Goal: Task Accomplishment & Management: Use online tool/utility

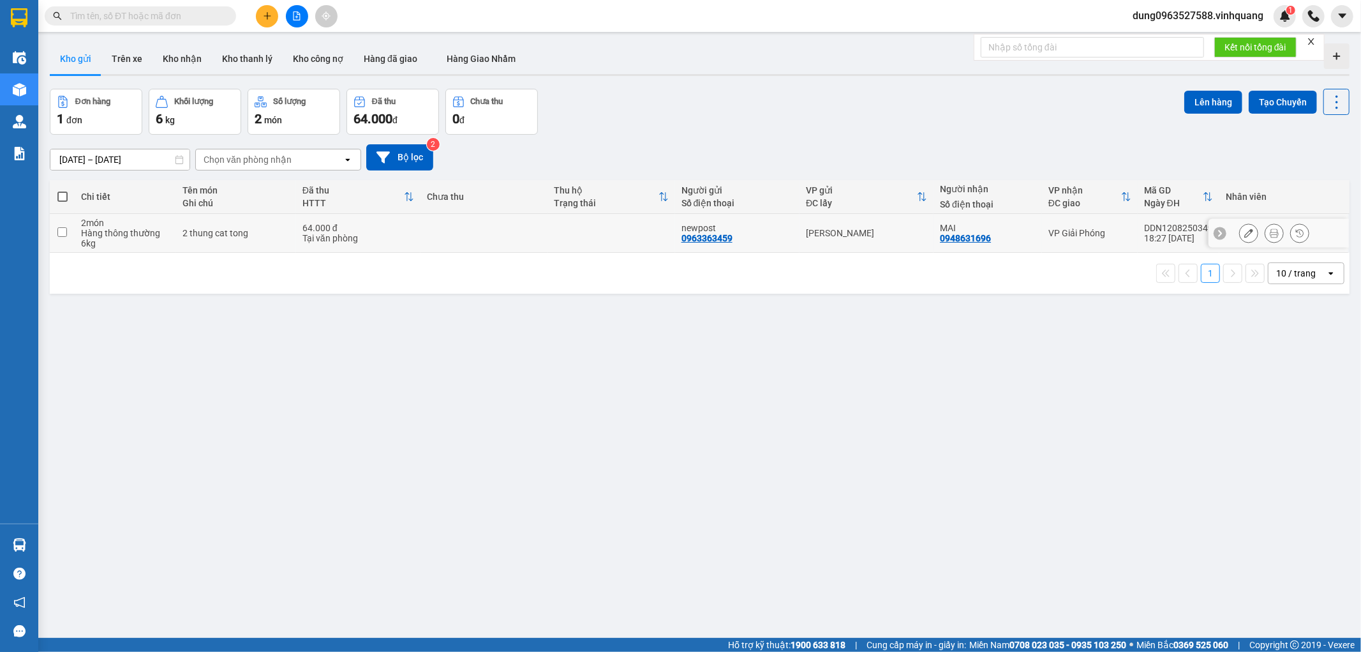
click at [59, 232] on input "checkbox" at bounding box center [62, 232] width 10 height 10
checkbox input "true"
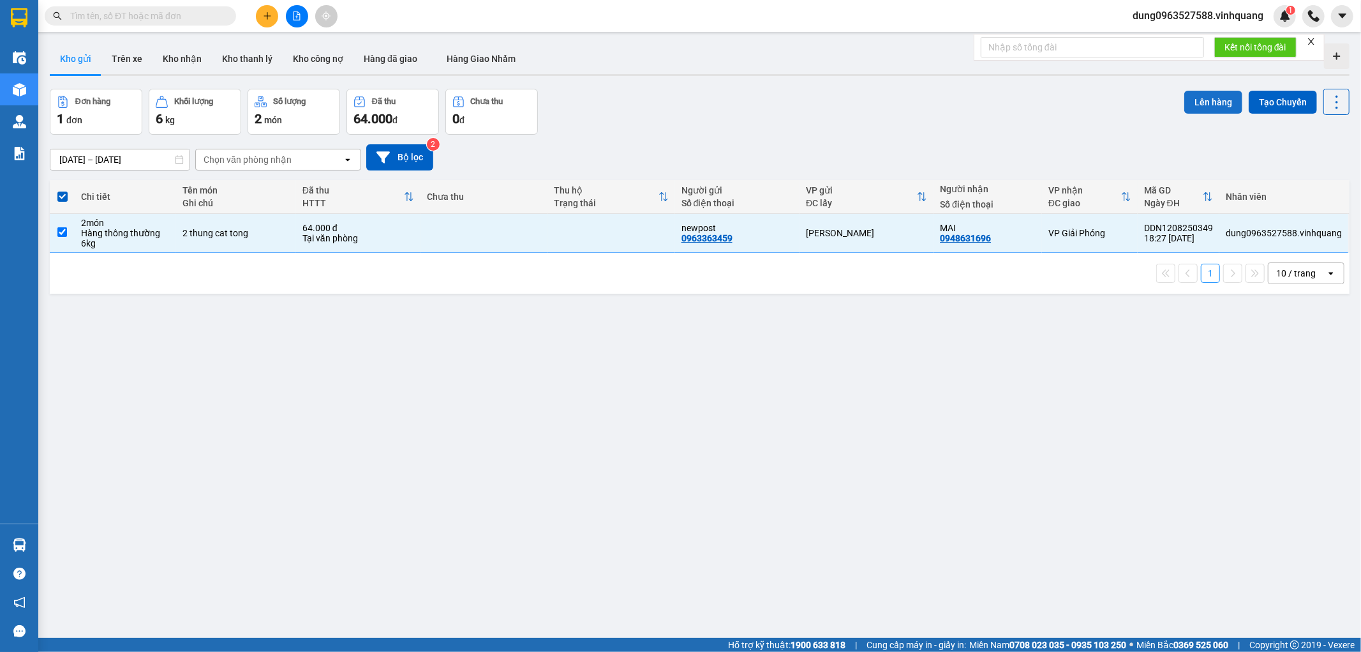
click at [1202, 100] on button "Lên hàng" at bounding box center [1214, 102] width 58 height 23
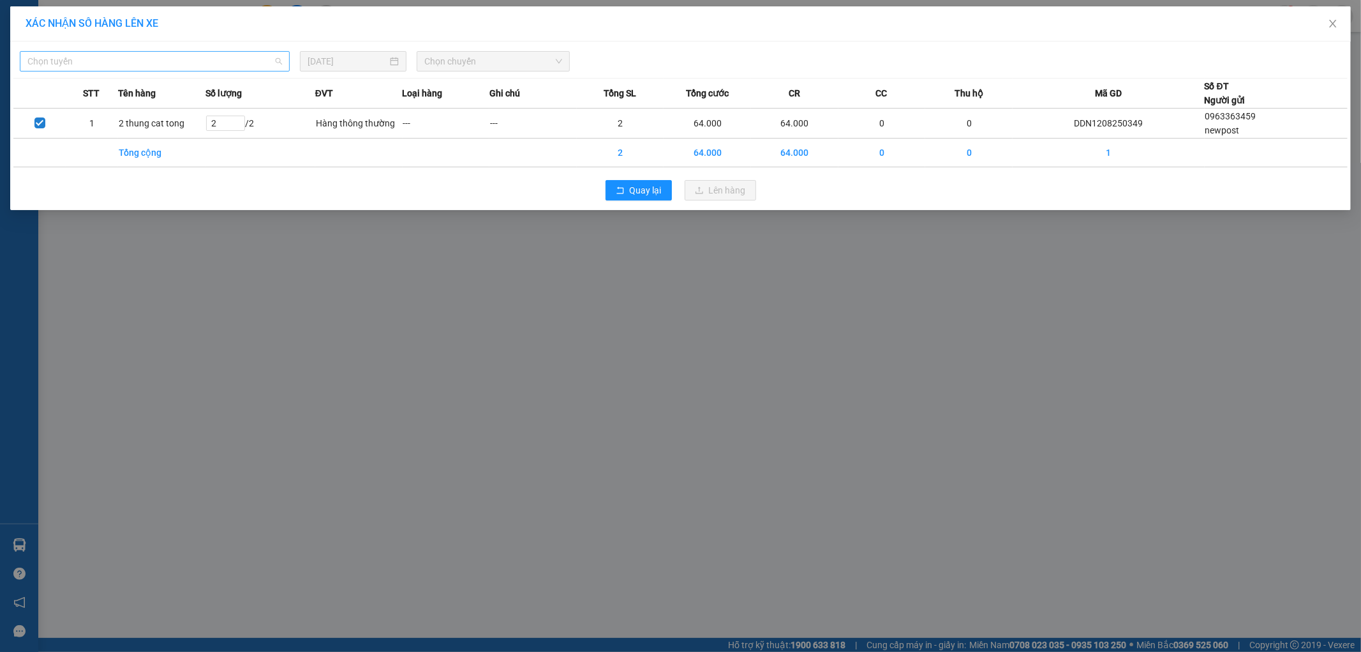
click at [278, 62] on span "Chọn tuyến" at bounding box center [154, 61] width 255 height 19
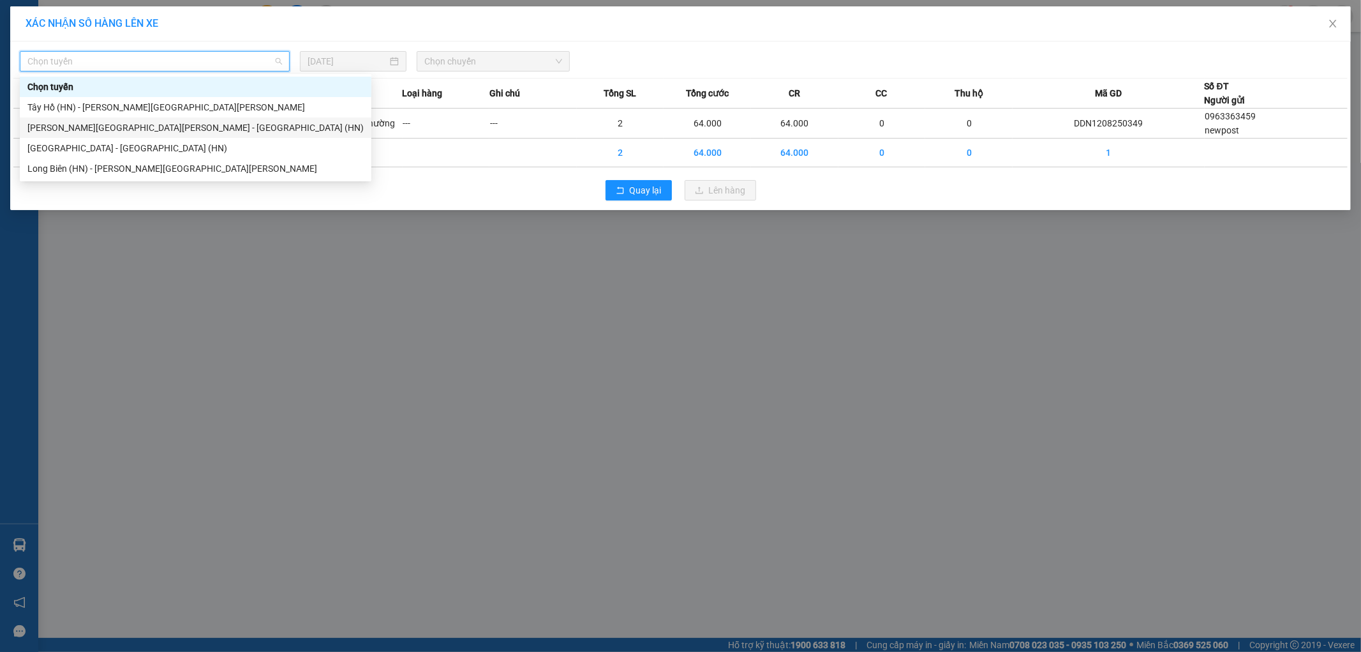
click at [158, 126] on div "Thanh Hóa - Long Biên (HN)" at bounding box center [195, 128] width 336 height 14
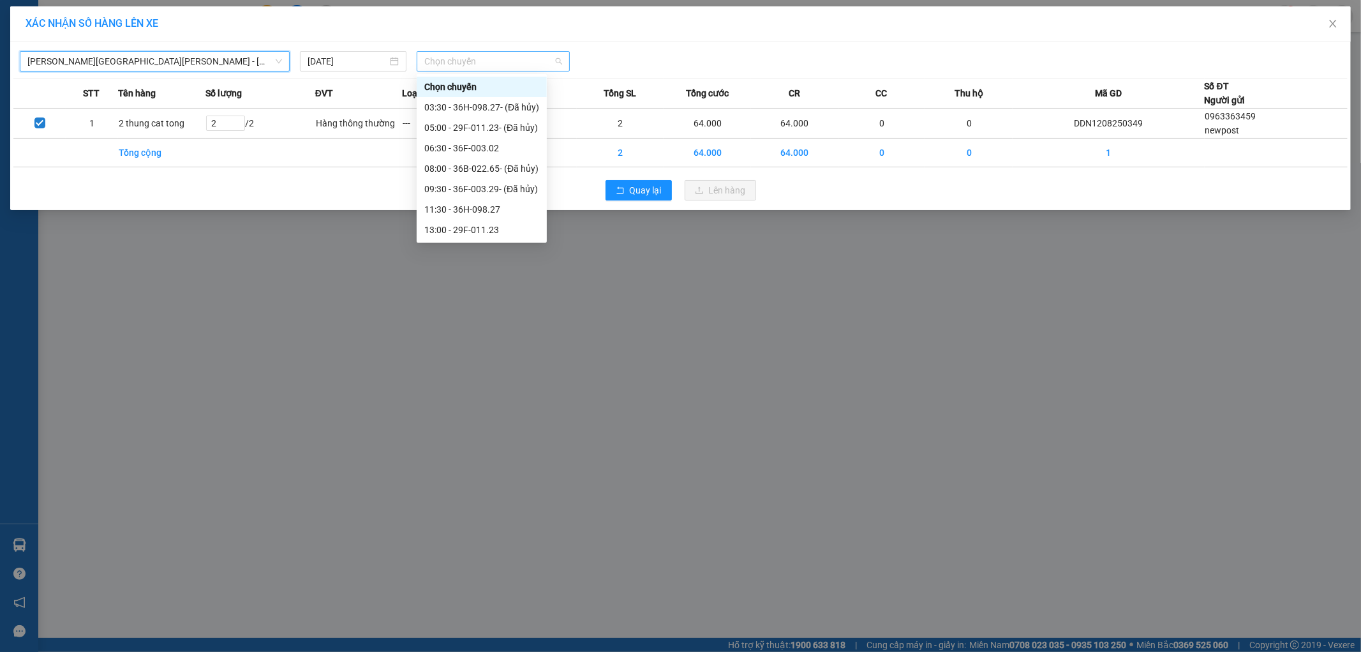
click at [558, 59] on span "Chọn chuyến" at bounding box center [493, 61] width 138 height 19
click at [484, 151] on div "06:30 - 36F-003.02" at bounding box center [481, 148] width 115 height 14
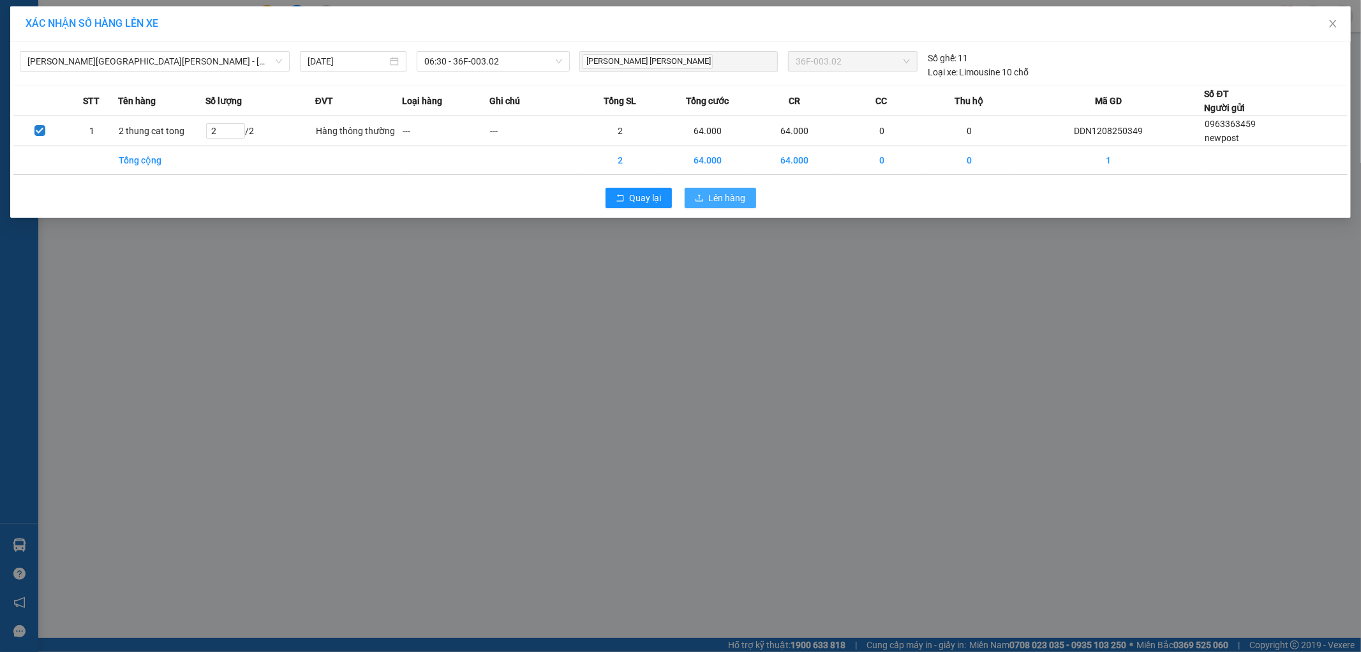
click at [737, 198] on span "Lên hàng" at bounding box center [727, 198] width 37 height 14
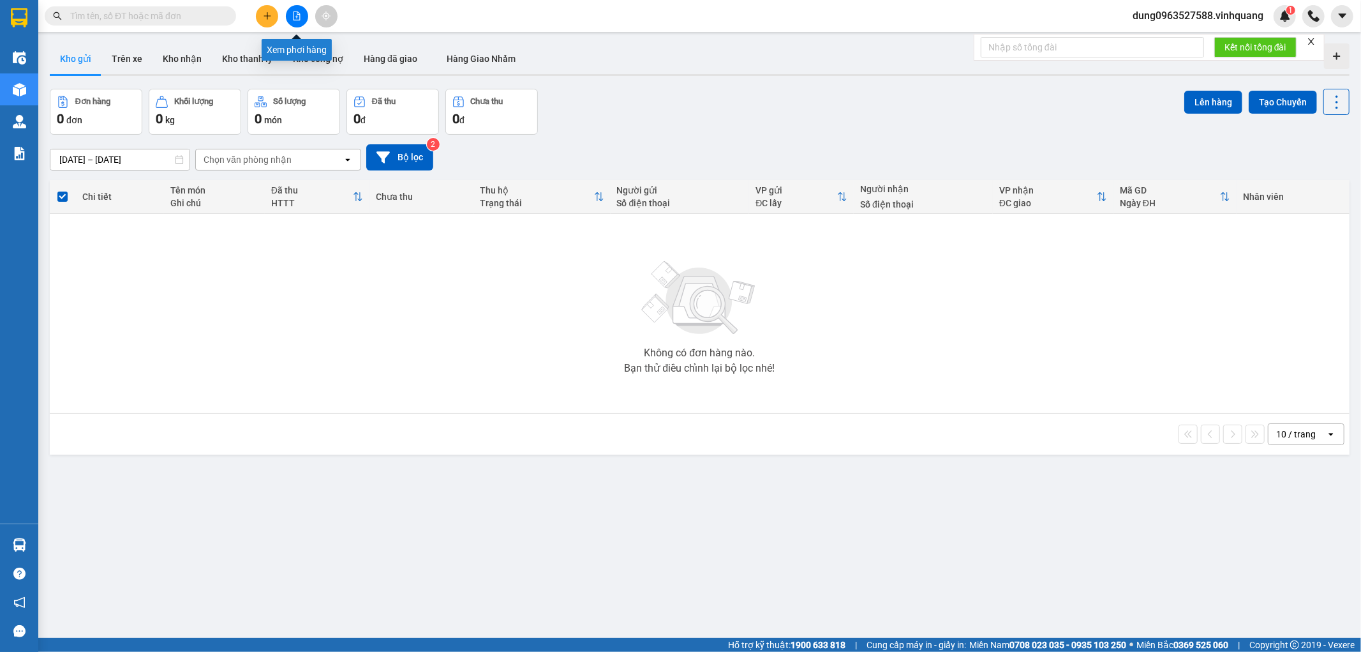
click at [297, 18] on icon "file-add" at bounding box center [296, 15] width 9 height 9
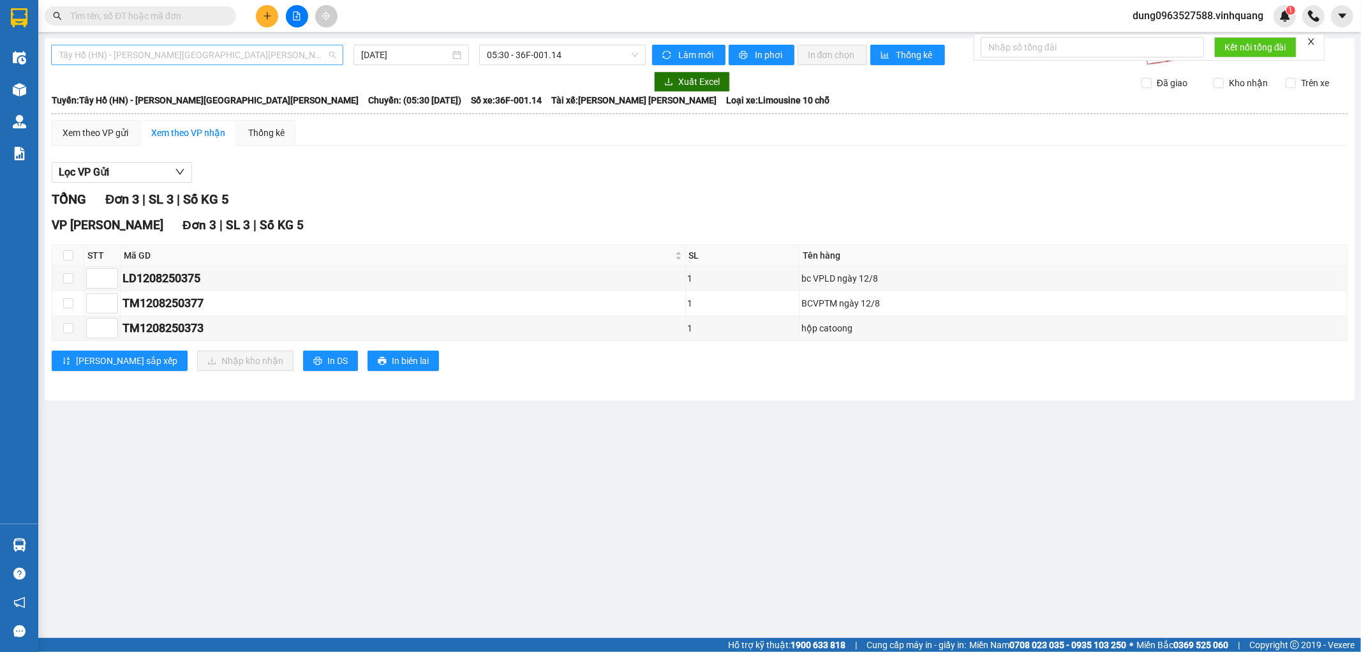
click at [332, 51] on span "Tây Hồ (HN) - Thanh Hóa" at bounding box center [197, 54] width 277 height 19
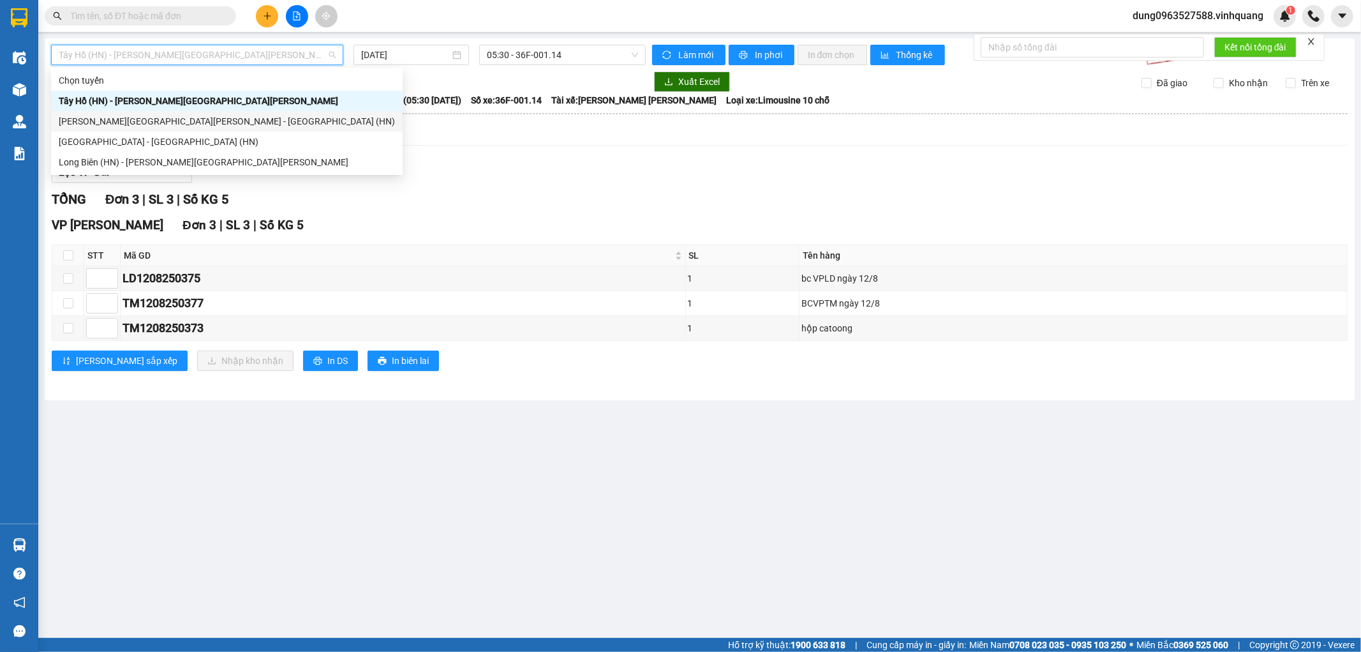
click at [224, 122] on div "Thanh Hóa - Long Biên (HN)" at bounding box center [227, 121] width 336 height 14
type input "13/08/2025"
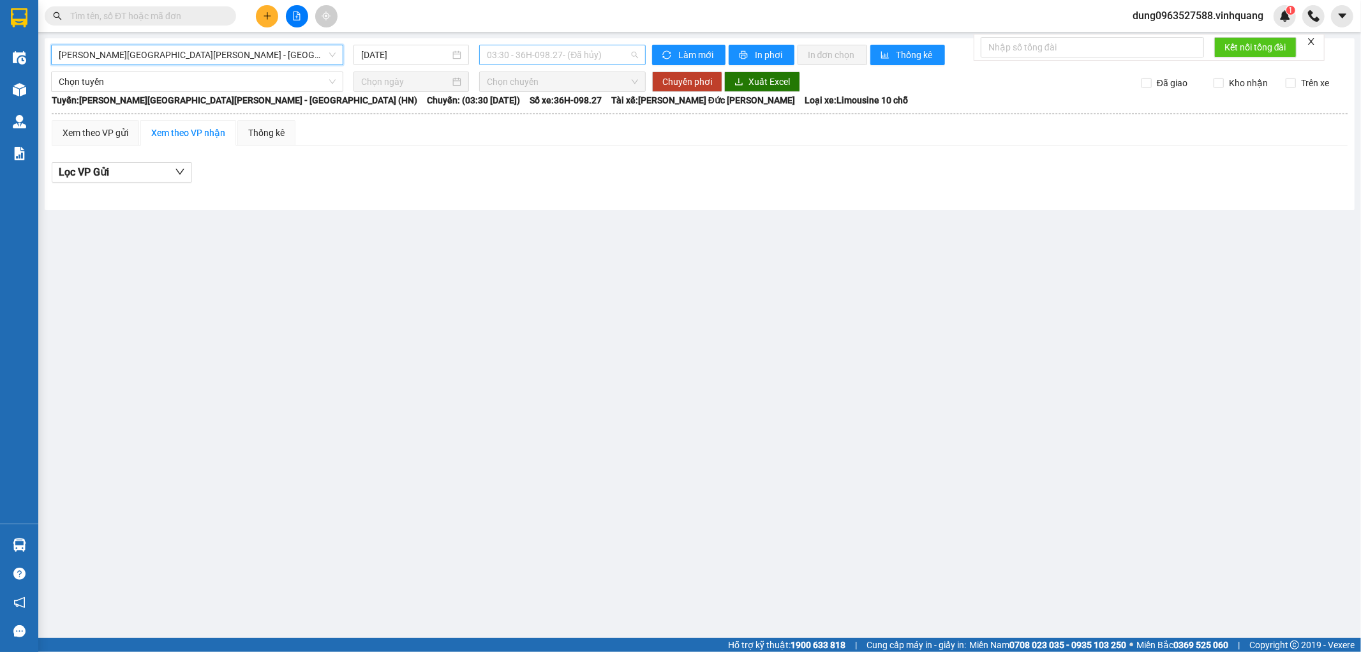
click at [638, 51] on div "03:30 - 36H-098.27 - (Đã hủy)" at bounding box center [562, 55] width 166 height 20
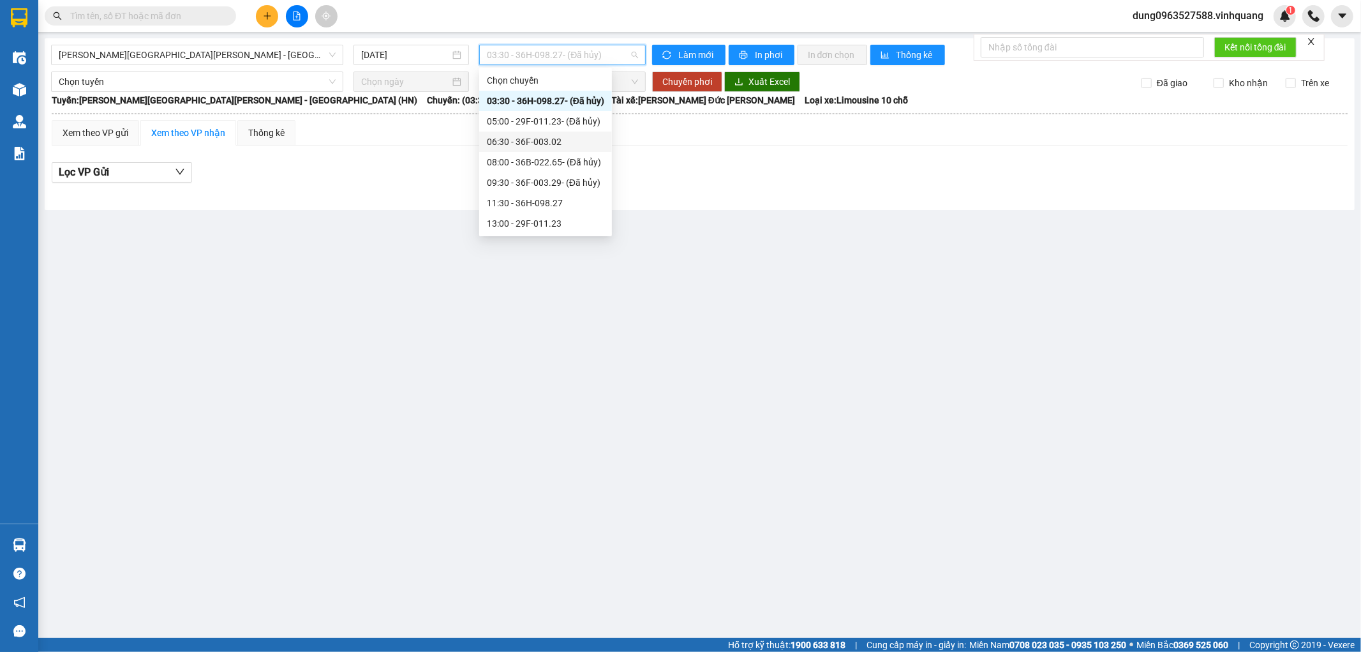
click at [548, 141] on div "06:30 - 36F-003.02" at bounding box center [545, 142] width 117 height 14
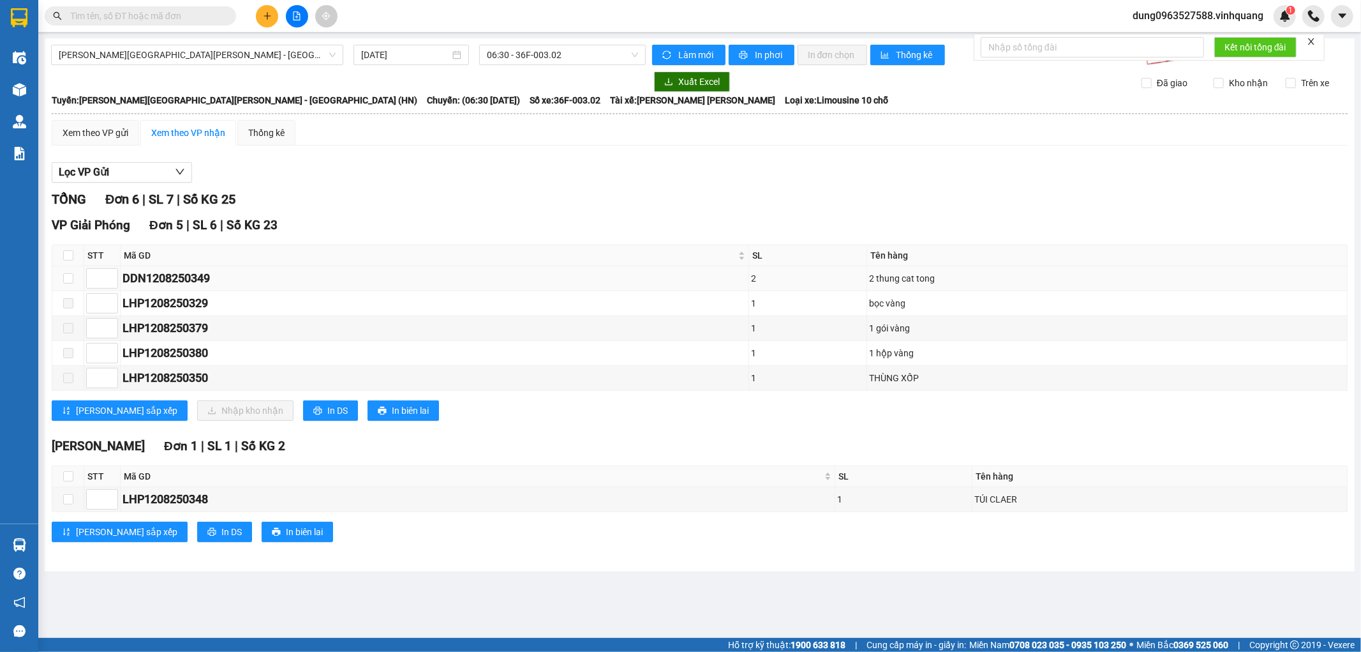
click at [237, 278] on div "DDN1208250349" at bounding box center [435, 278] width 624 height 18
click at [286, 533] on span "In biên lai" at bounding box center [304, 532] width 37 height 14
click at [68, 278] on input "checkbox" at bounding box center [68, 278] width 10 height 10
checkbox input "true"
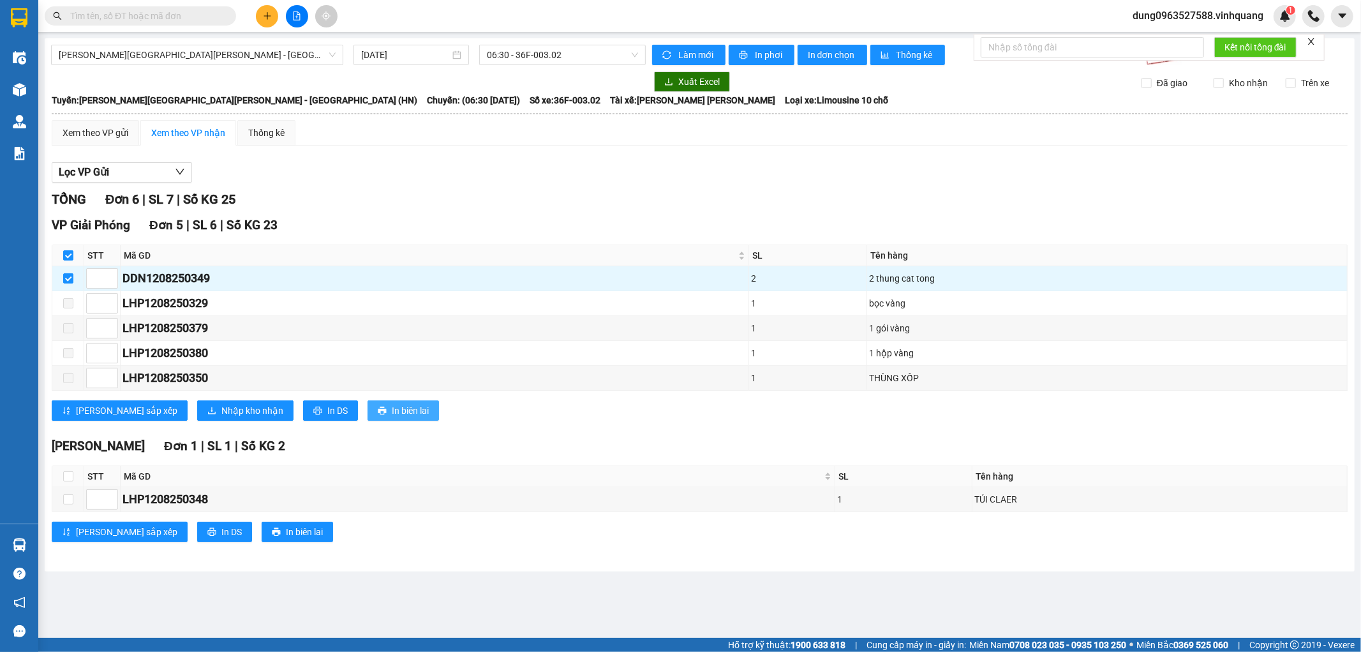
click at [392, 409] on span "In biên lai" at bounding box center [410, 410] width 37 height 14
click at [392, 414] on span "In biên lai" at bounding box center [410, 410] width 37 height 14
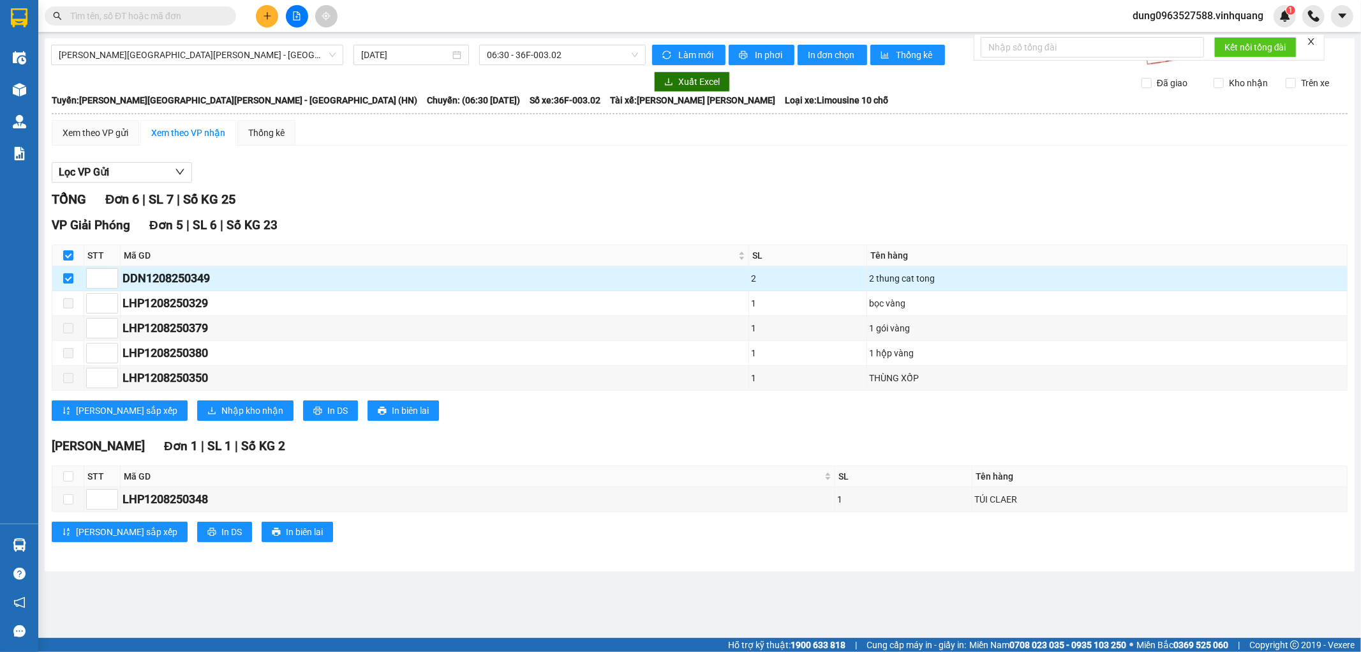
click at [69, 278] on input "checkbox" at bounding box center [68, 278] width 10 height 10
checkbox input "false"
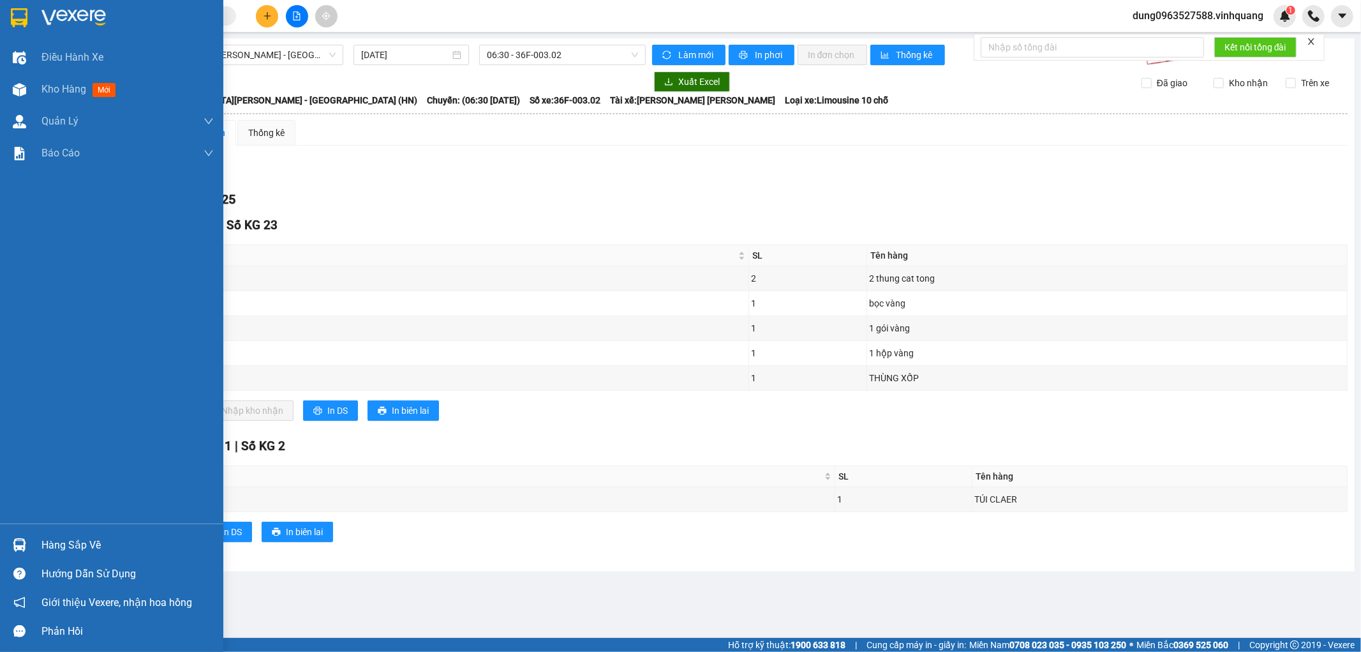
click at [11, 13] on img at bounding box center [19, 17] width 17 height 19
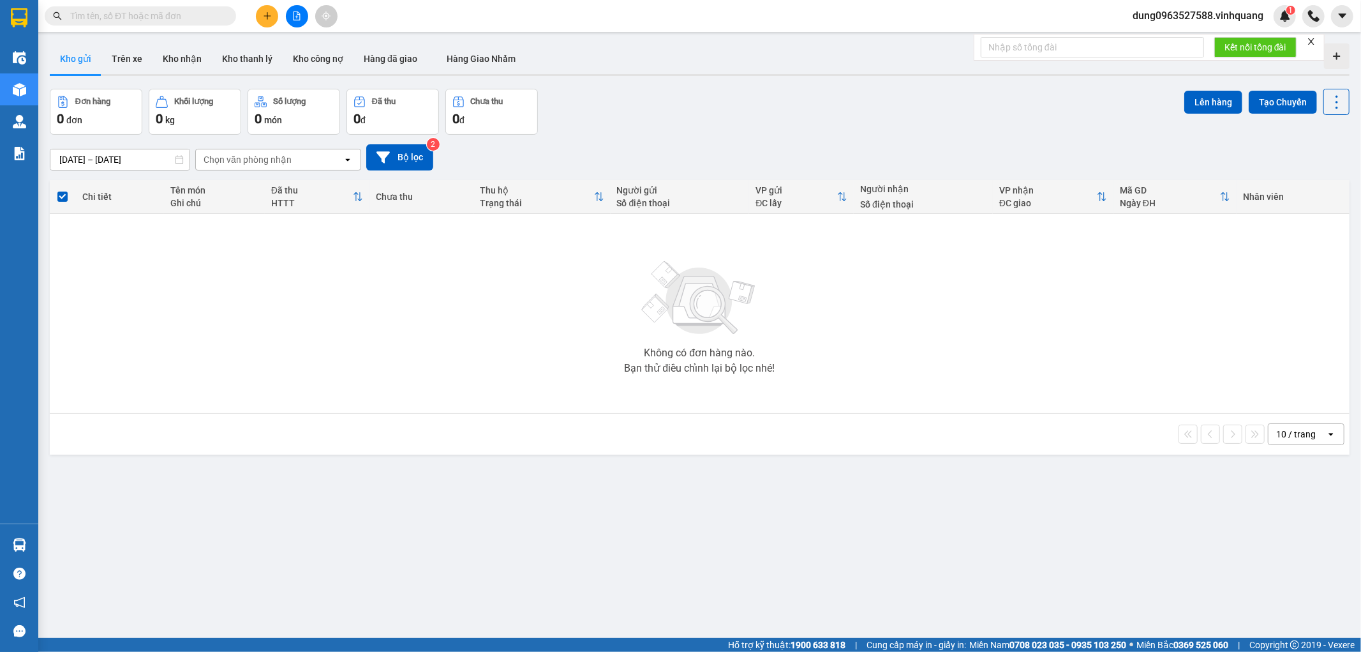
click at [180, 9] on input "text" at bounding box center [145, 16] width 151 height 14
paste input "0916906886"
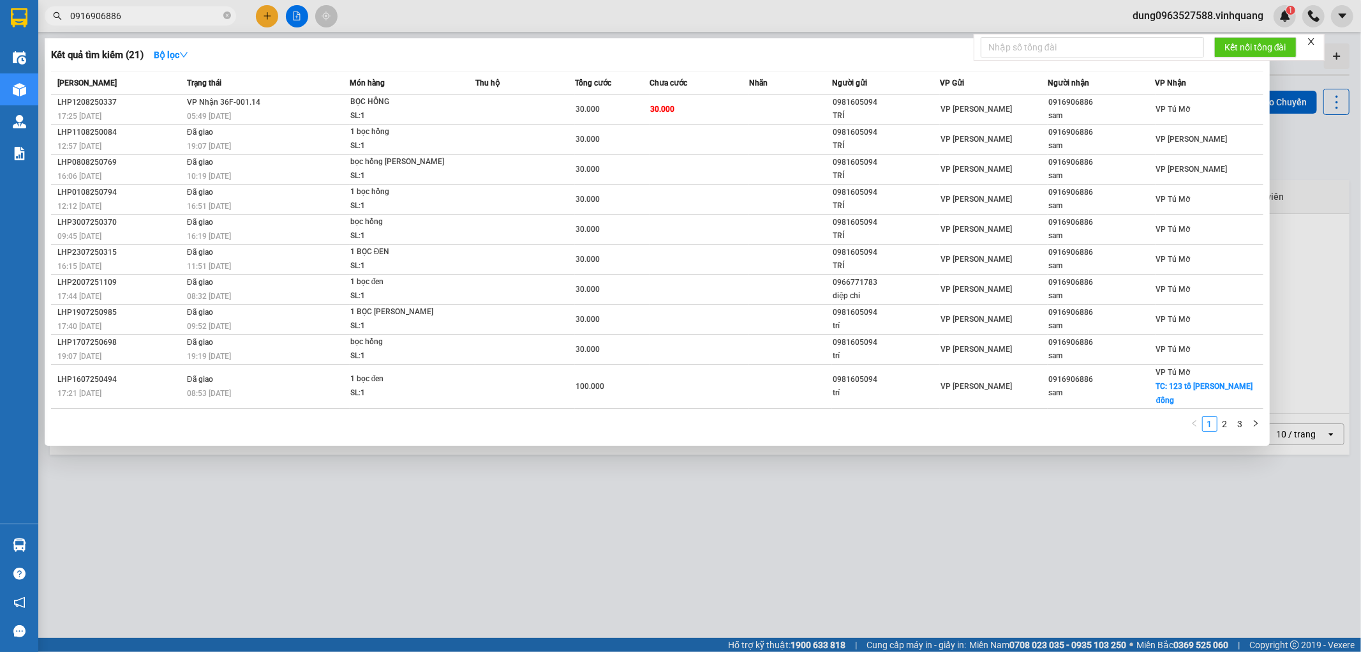
type input "0916906886"
click at [224, 15] on icon "close-circle" at bounding box center [227, 15] width 8 height 8
